Goal: Task Accomplishment & Management: Manage account settings

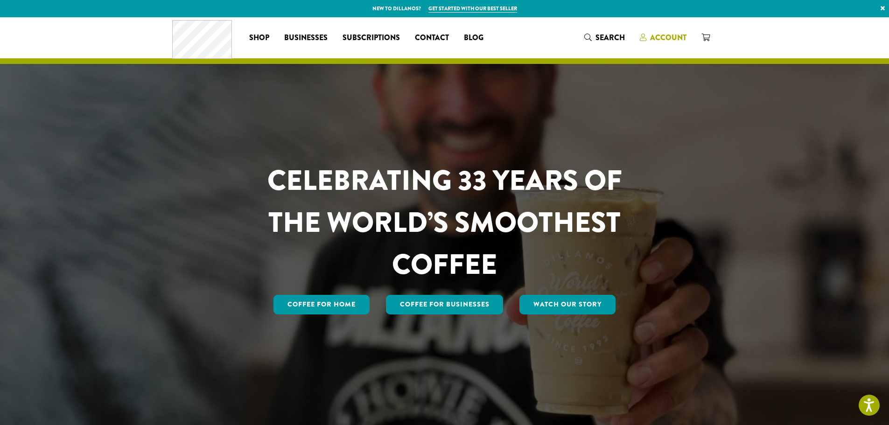
click at [668, 39] on span "Account" at bounding box center [668, 37] width 36 height 11
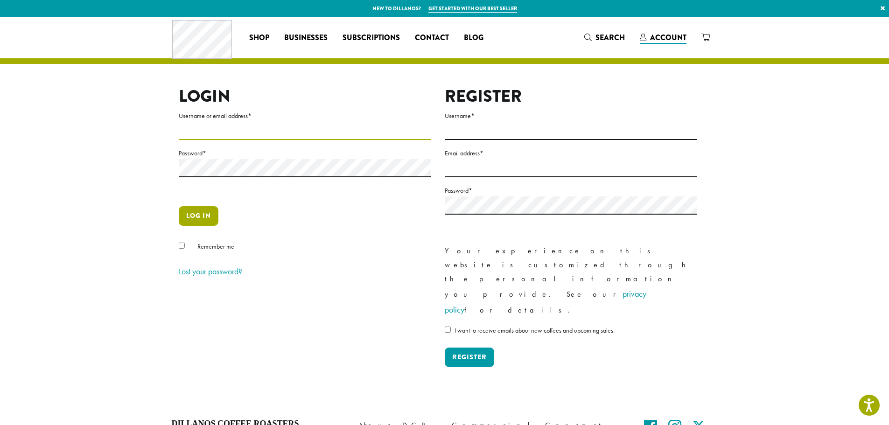
type input "**********"
click at [190, 222] on button "Log in" at bounding box center [199, 216] width 40 height 20
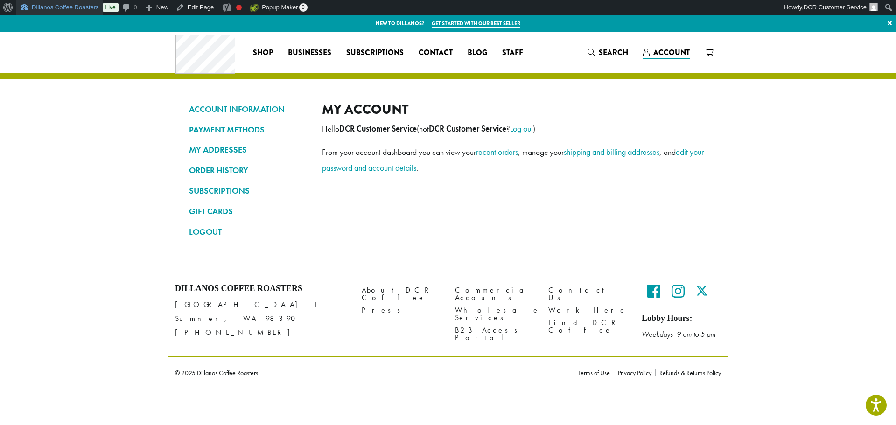
click at [79, 10] on link "Dillanos Coffee Roasters" at bounding box center [59, 7] width 86 height 15
